Goal: Information Seeking & Learning: Find specific fact

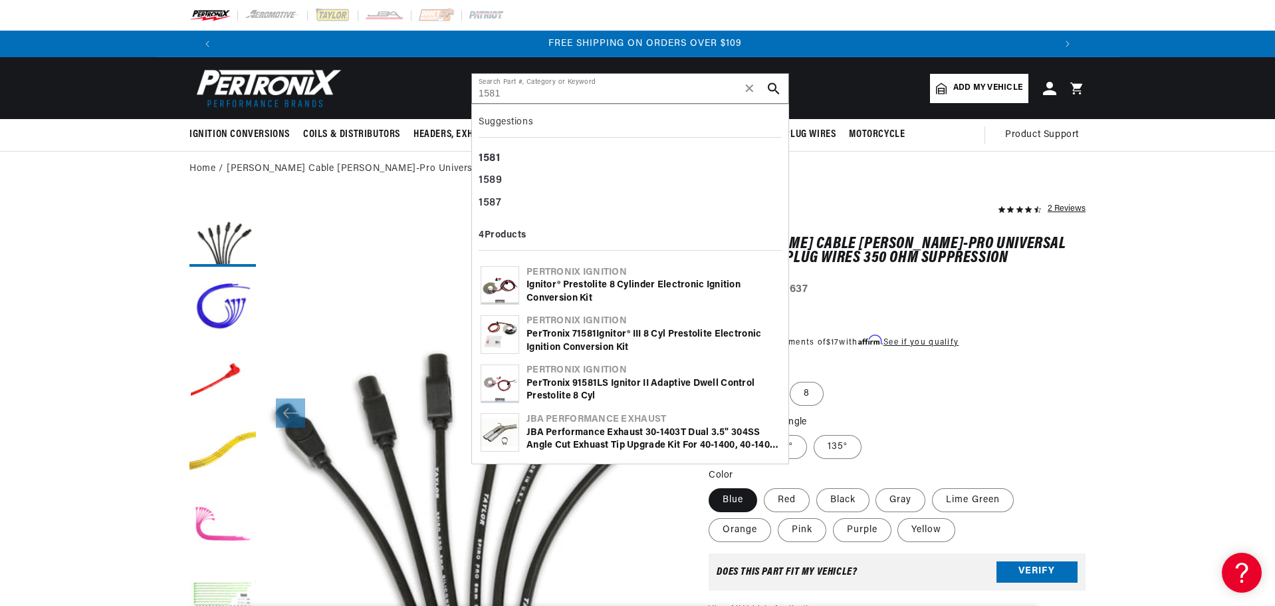
scroll to position [0, 1660]
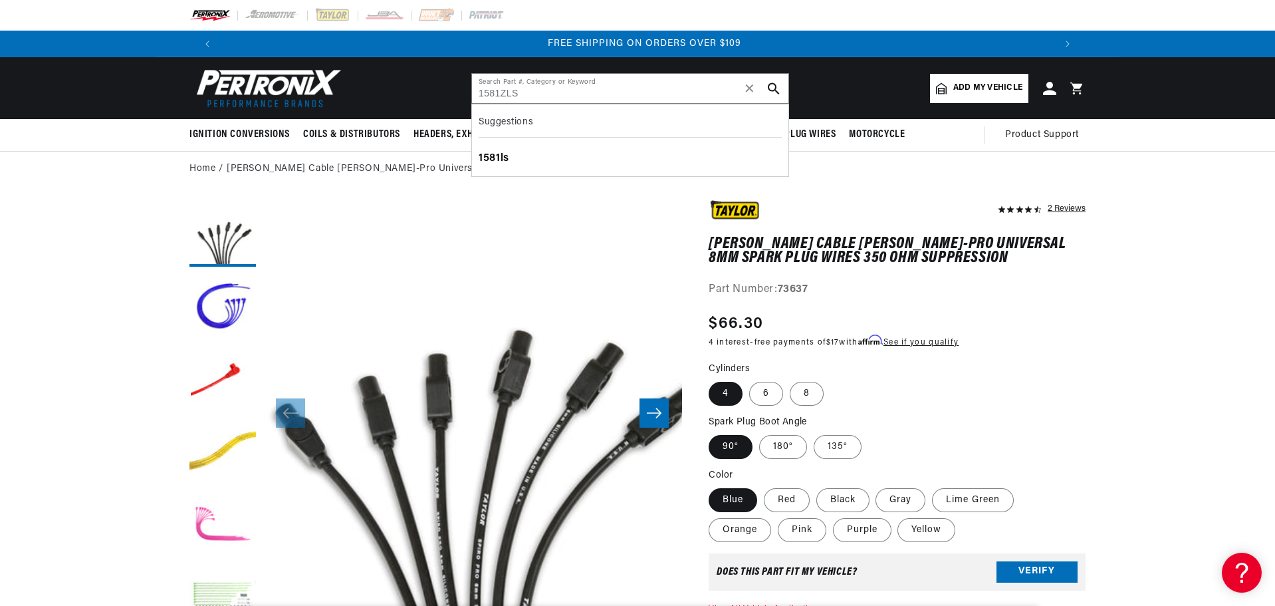
type input "1581ZLS"
click at [498, 154] on div "1581ls" at bounding box center [630, 159] width 303 height 23
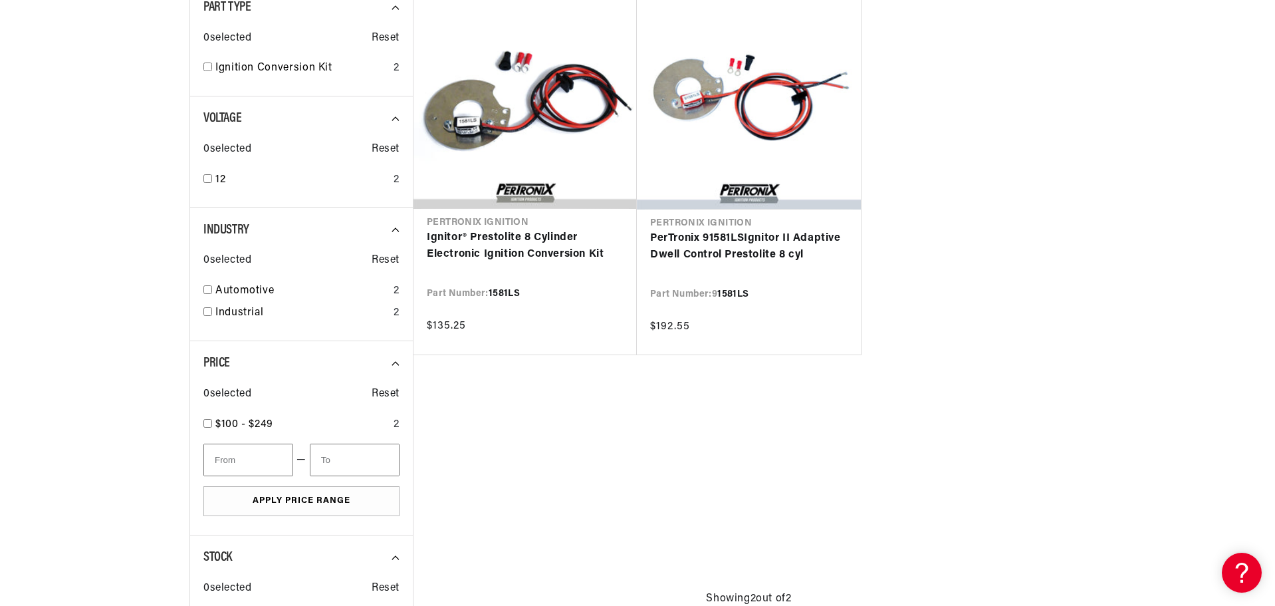
scroll to position [0, 830]
click at [510, 246] on link "Ignitor® Prestolite 8 Cylinder Electronic Ignition Conversion Kit" at bounding box center [525, 246] width 197 height 34
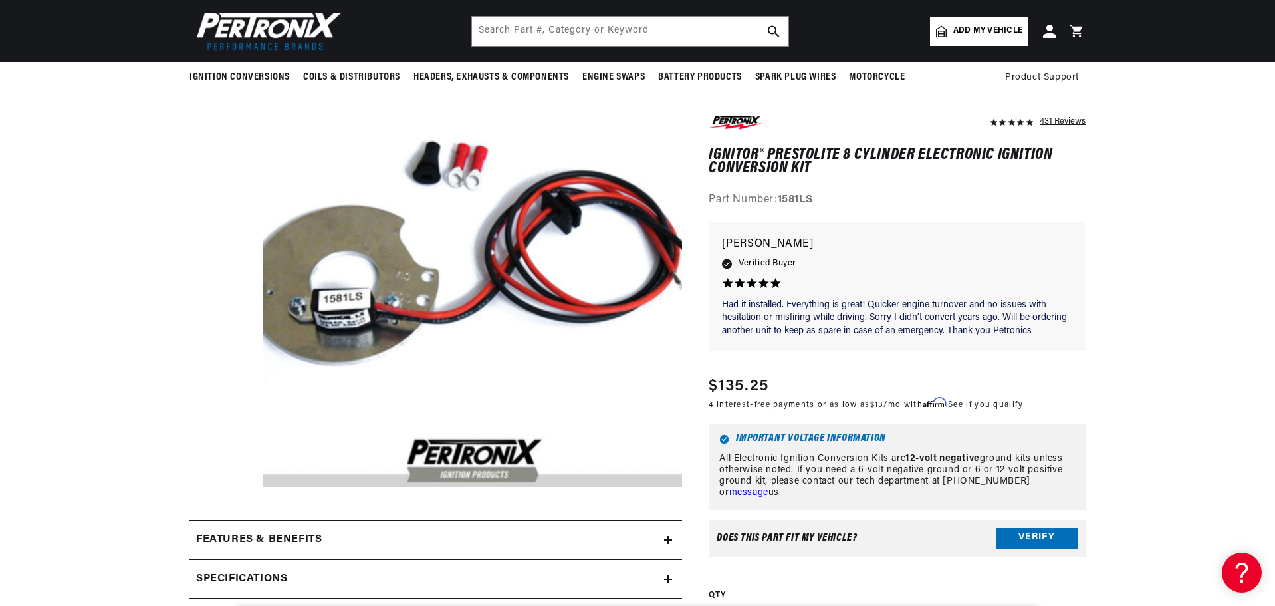
scroll to position [0, 1594]
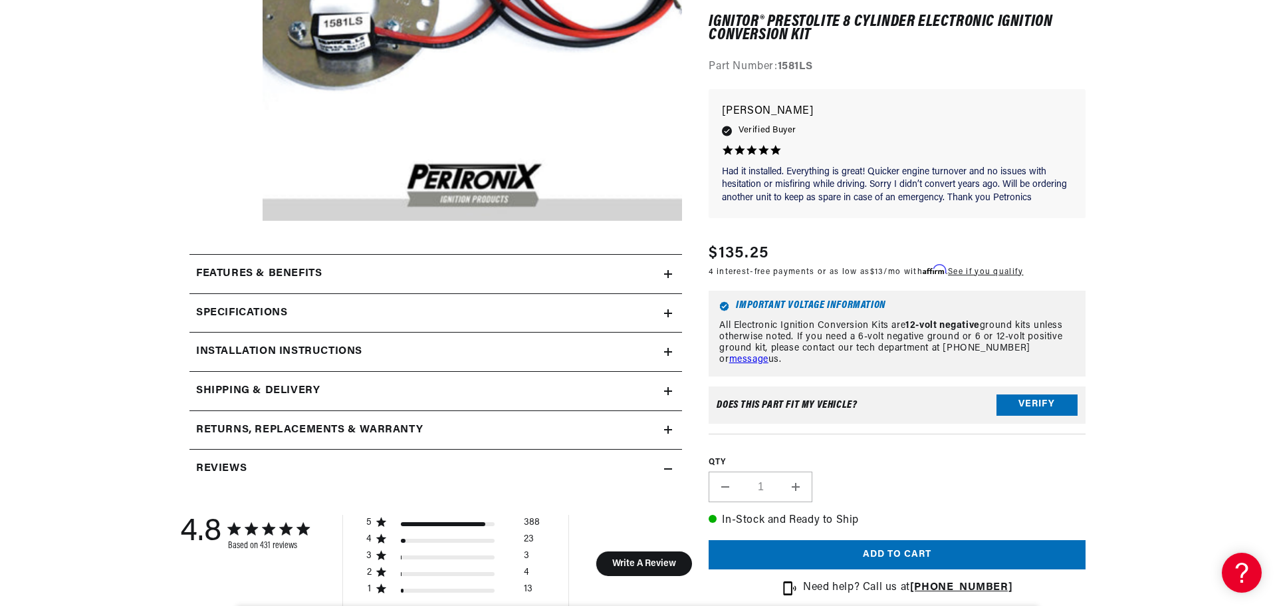
click at [668, 305] on summary "Specifications" at bounding box center [435, 313] width 493 height 39
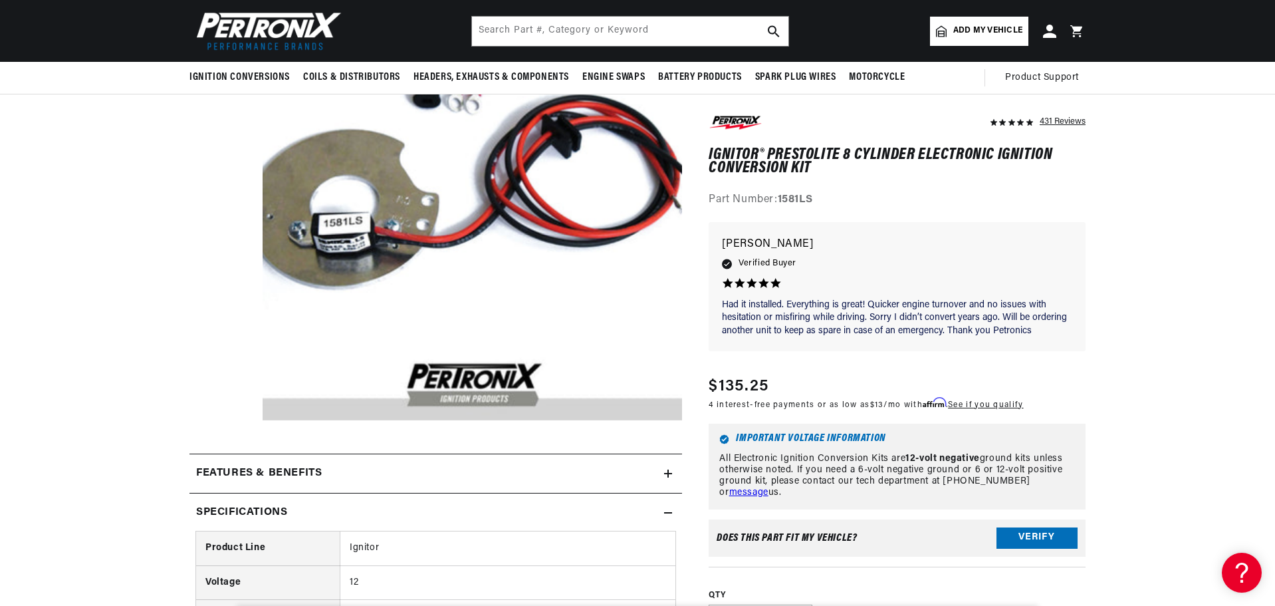
scroll to position [133, 0]
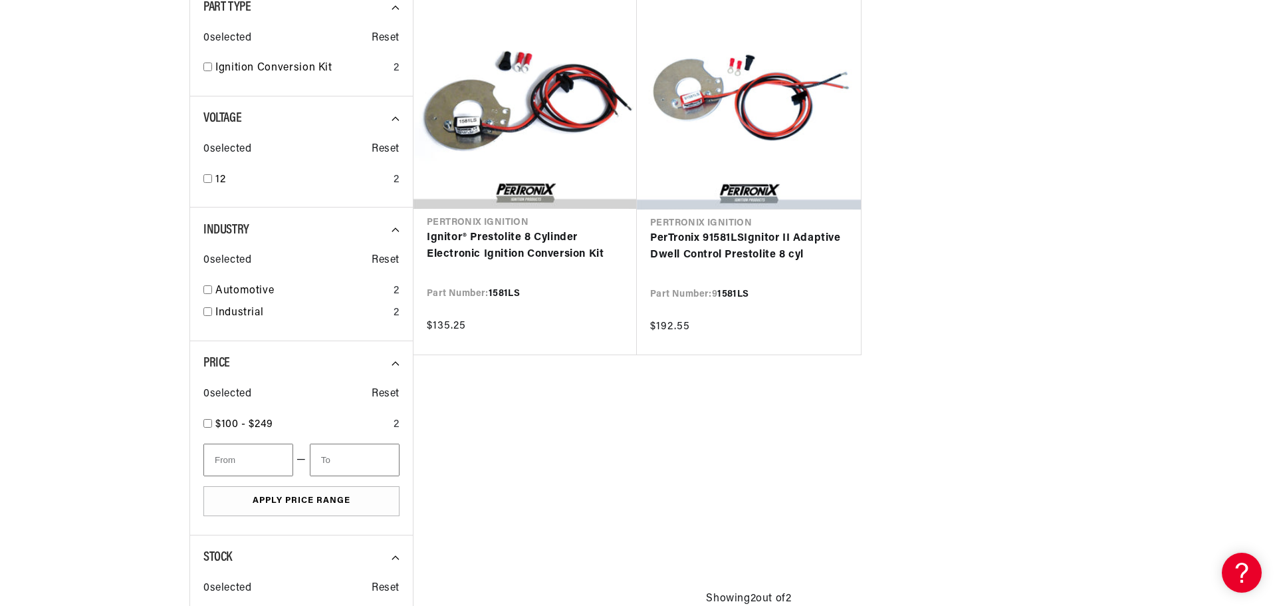
scroll to position [0, 830]
